Goal: Task Accomplishment & Management: Manage account settings

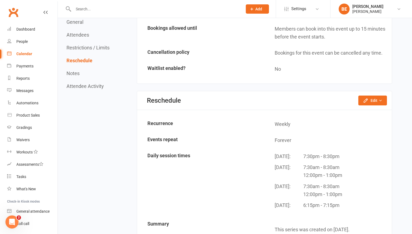
click at [24, 53] on div "Calendar" at bounding box center [24, 54] width 16 height 4
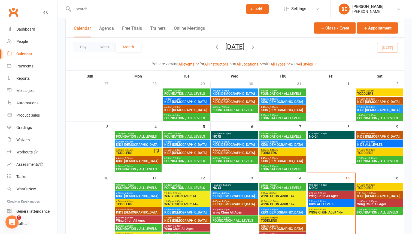
scroll to position [37, 0]
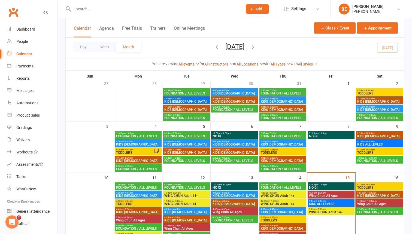
click at [373, 143] on span "KIDS ALL LEVLES" at bounding box center [379, 144] width 45 height 3
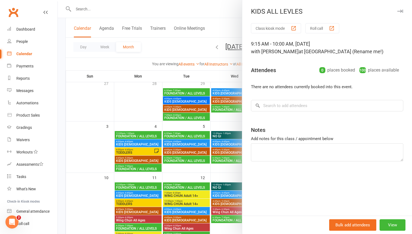
click at [291, 14] on div "KIDS ALL LEVLES" at bounding box center [327, 12] width 170 height 8
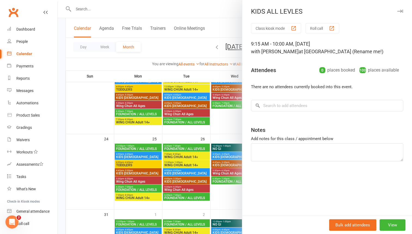
scroll to position [294, 0]
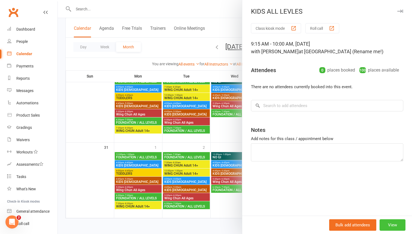
click at [388, 224] on button "View" at bounding box center [393, 224] width 26 height 11
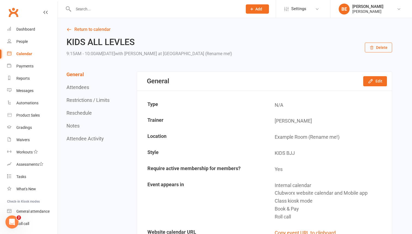
click at [105, 44] on h2 "KIDS ALL LEVLES" at bounding box center [150, 42] width 166 height 10
click at [379, 82] on button "Edit" at bounding box center [375, 81] width 24 height 10
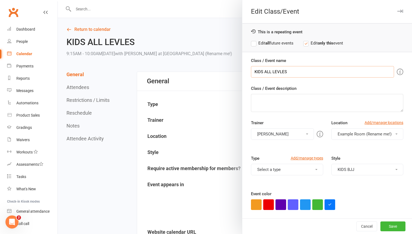
click at [297, 73] on input "KIDS ALL LEVLES" at bounding box center [322, 71] width 143 height 11
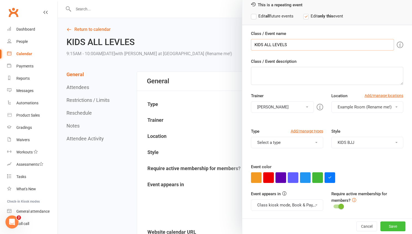
type input "KIDS ALL LEVELS"
click at [390, 224] on button "Save" at bounding box center [393, 226] width 25 height 10
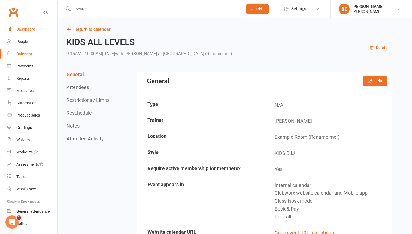
click at [26, 30] on div "Dashboard" at bounding box center [25, 29] width 19 height 4
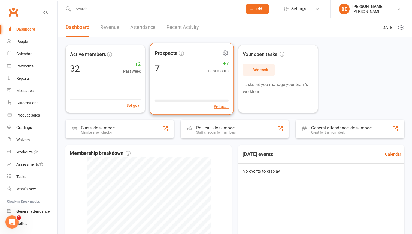
click at [166, 69] on div "7 +7 Past month" at bounding box center [192, 68] width 74 height 12
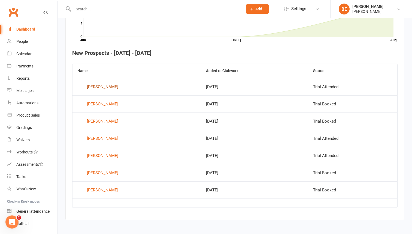
scroll to position [188, 0]
